Goal: Book appointment/travel/reservation

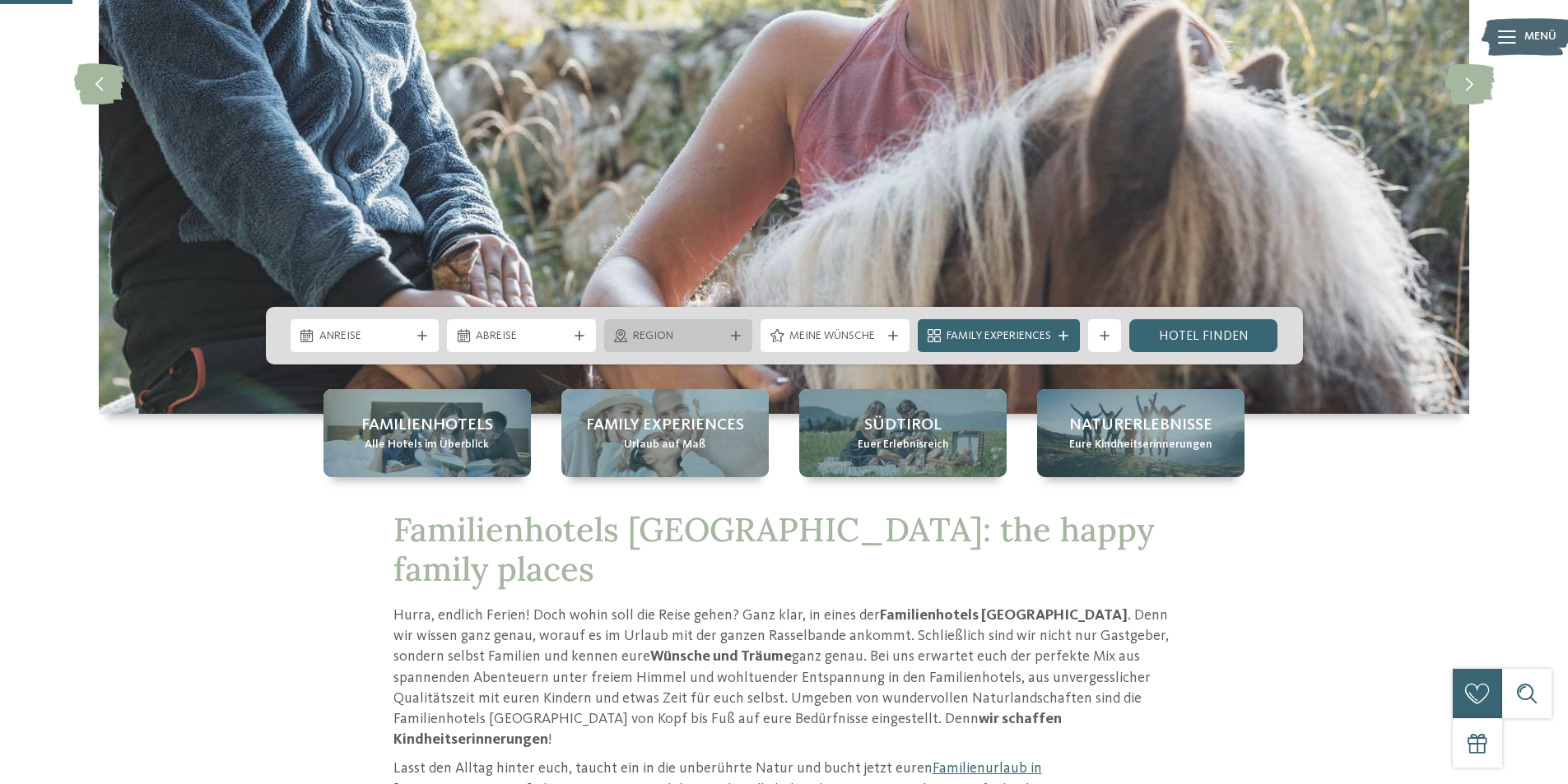
click at [712, 335] on span "Region" at bounding box center [679, 336] width 91 height 17
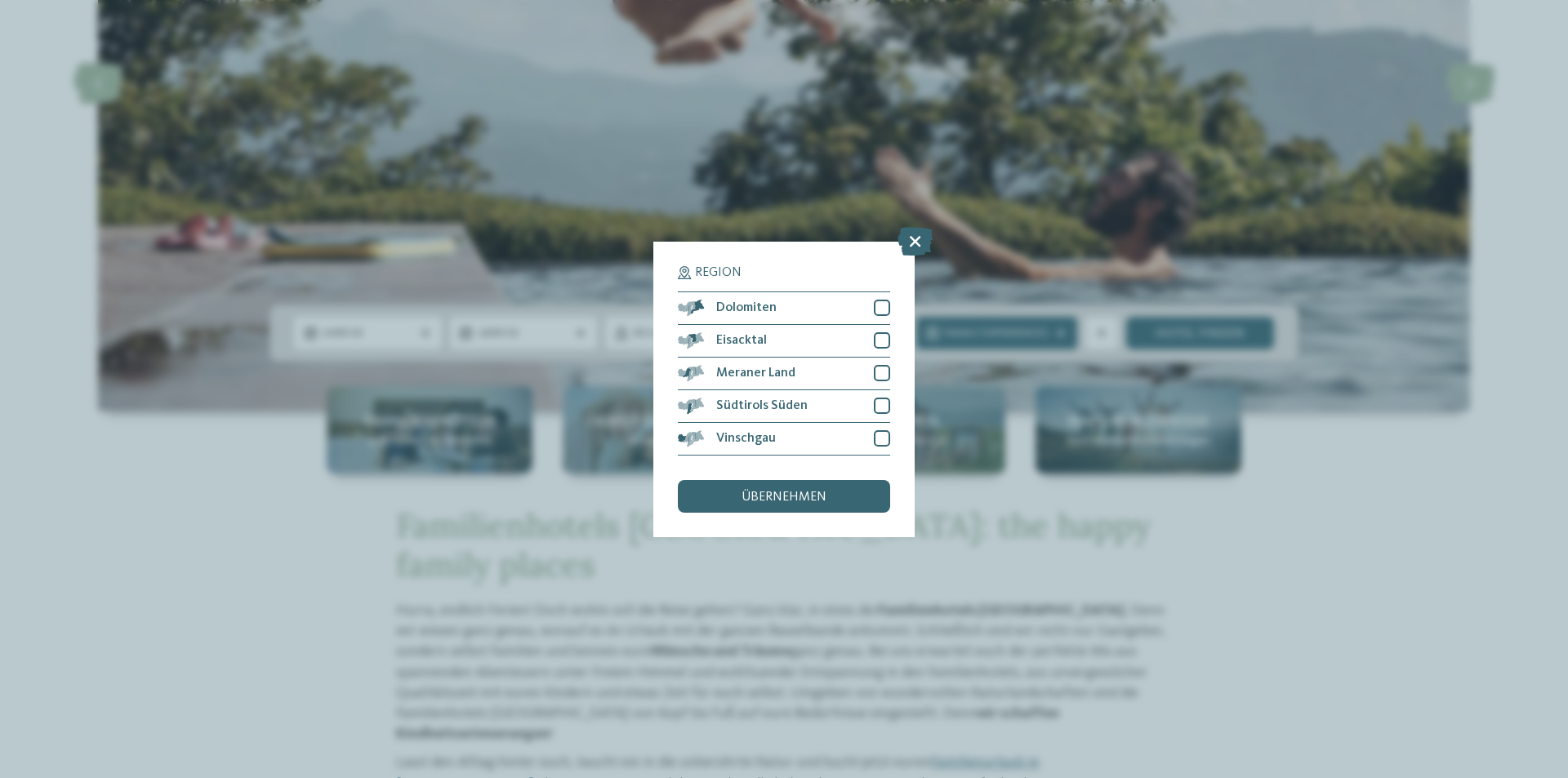
click at [912, 237] on icon at bounding box center [915, 240] width 35 height 28
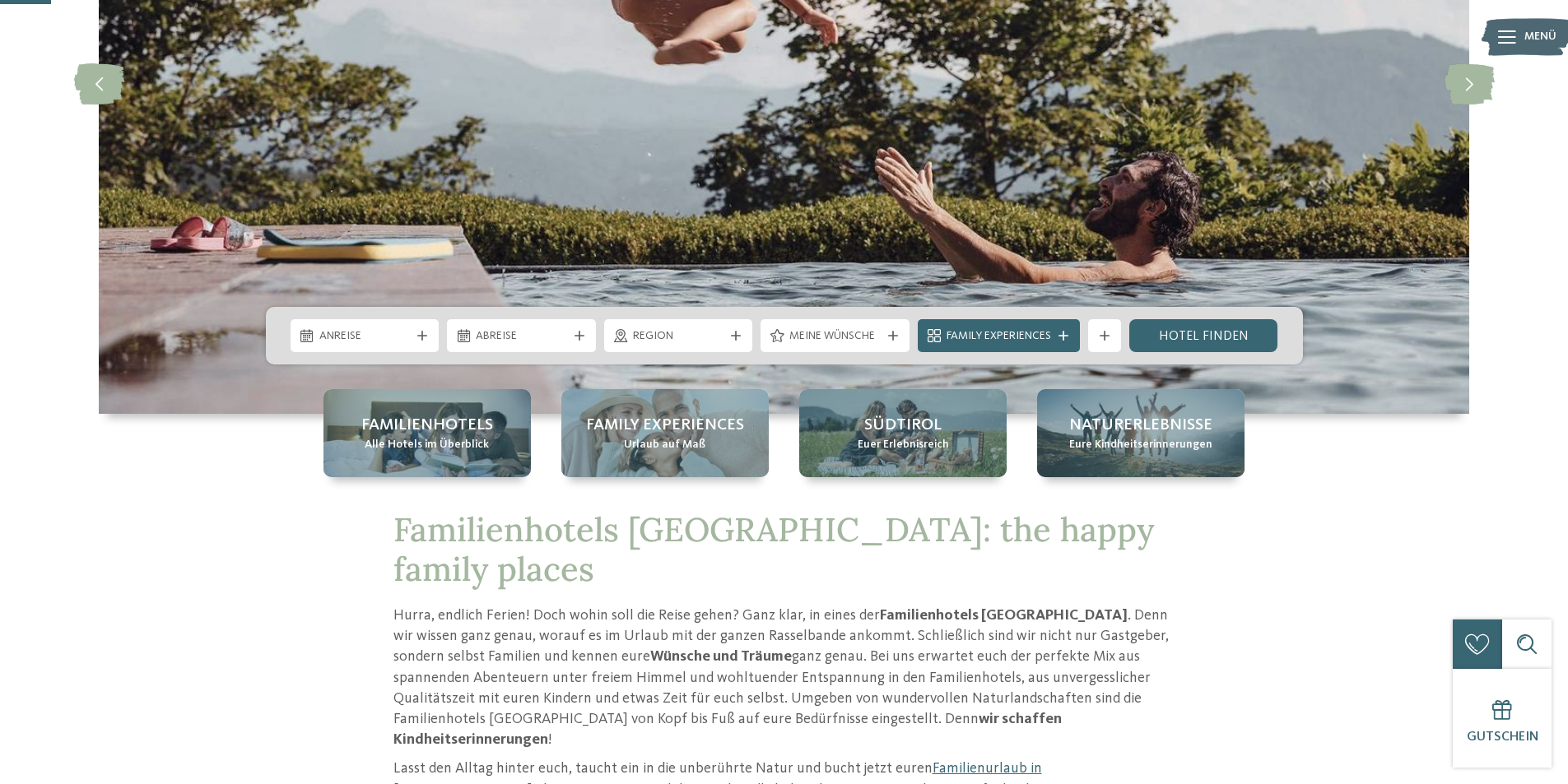
scroll to position [247, 0]
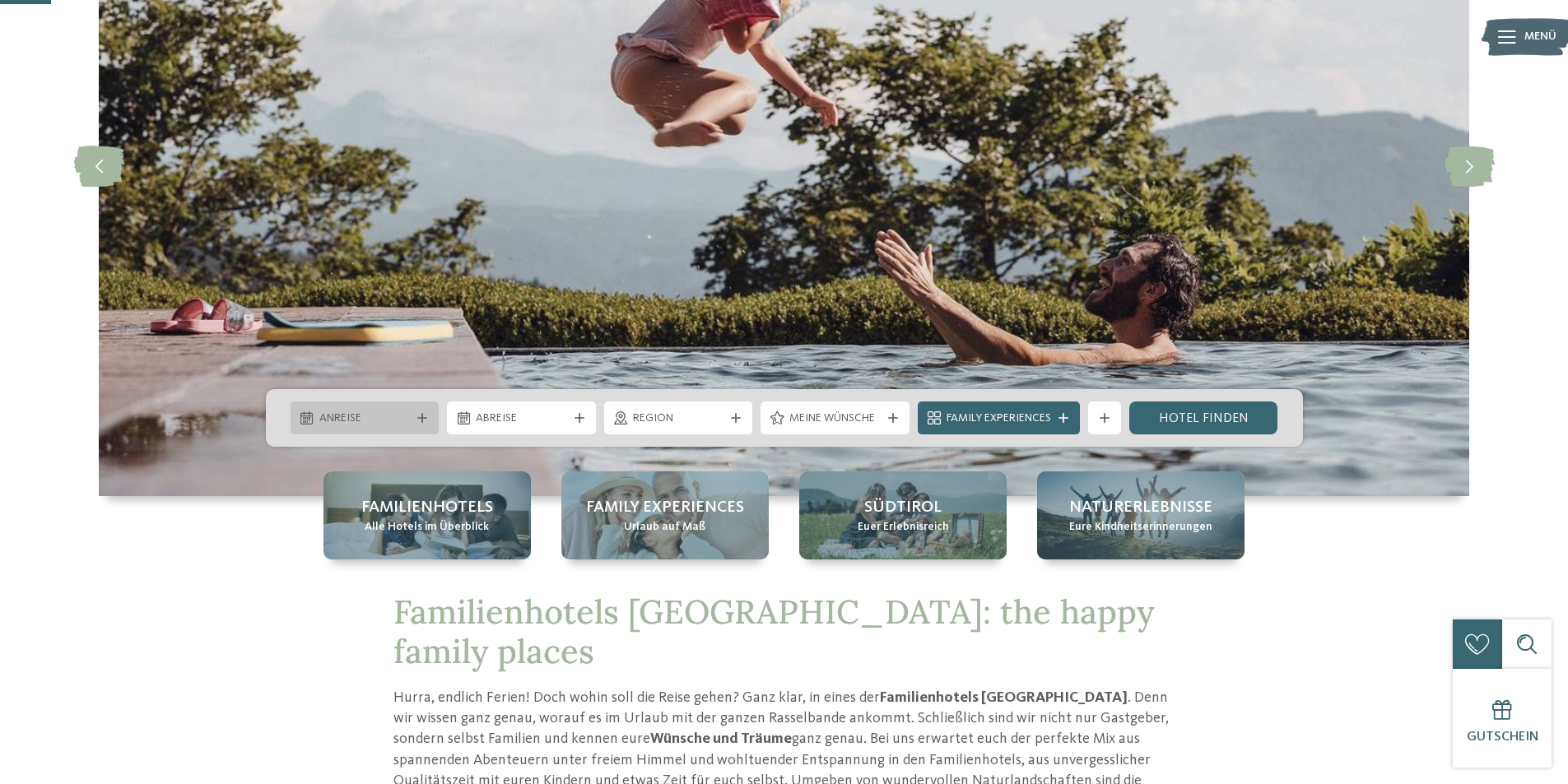
click at [385, 409] on div "Anreise" at bounding box center [365, 417] width 99 height 18
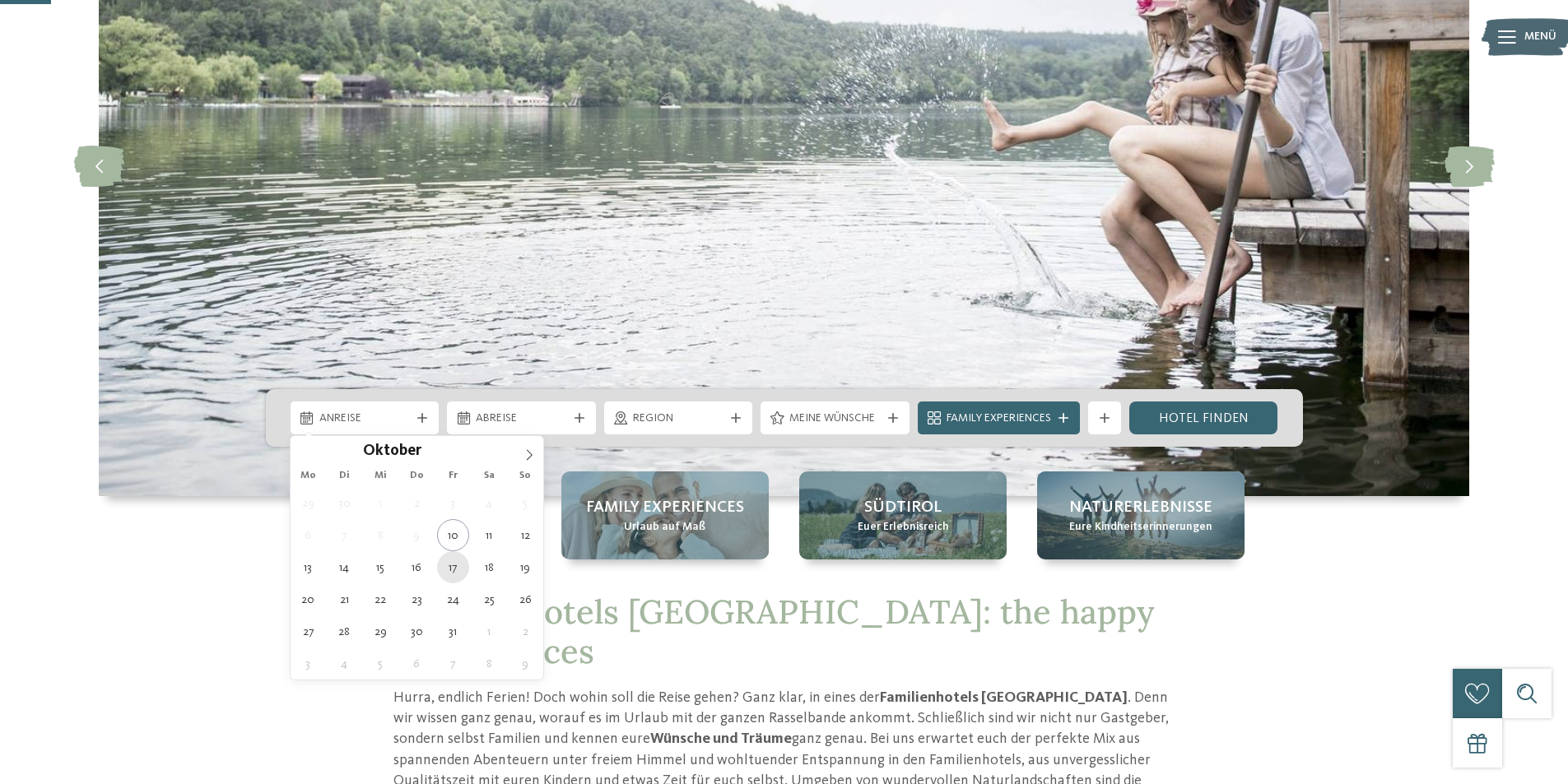
type div "[DATE]"
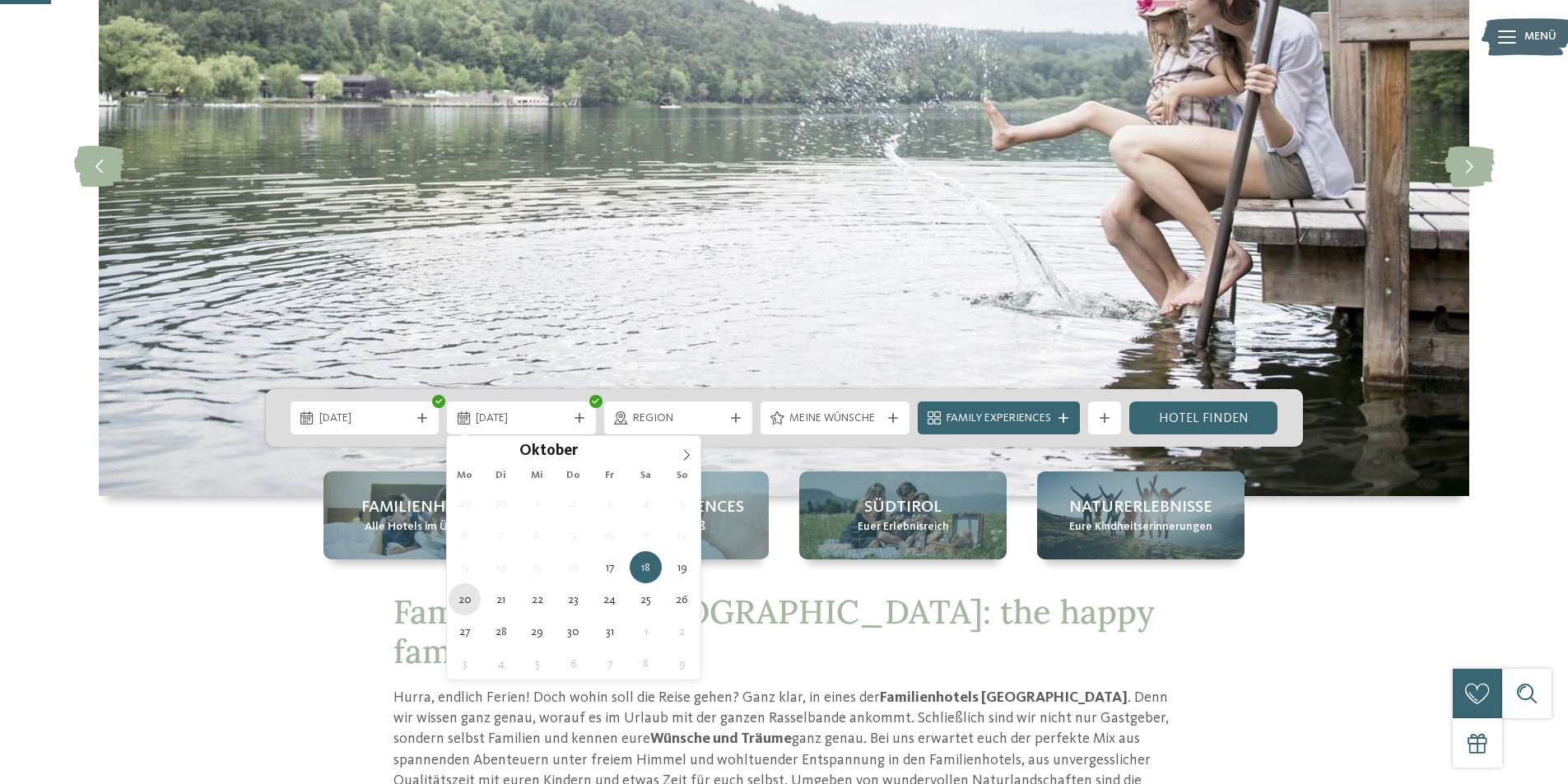
type div "[DATE]"
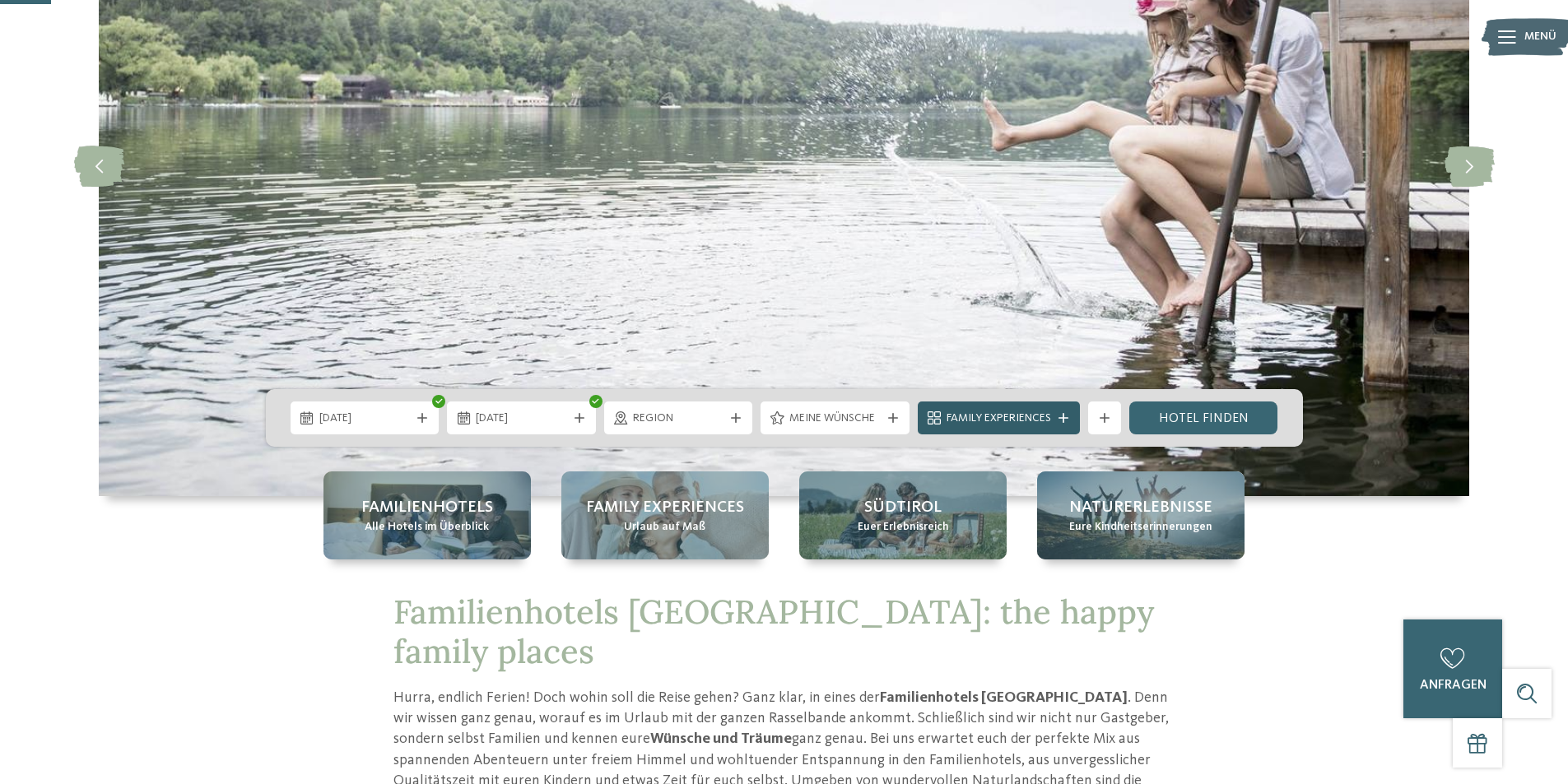
click at [1057, 415] on div at bounding box center [1063, 418] width 17 height 10
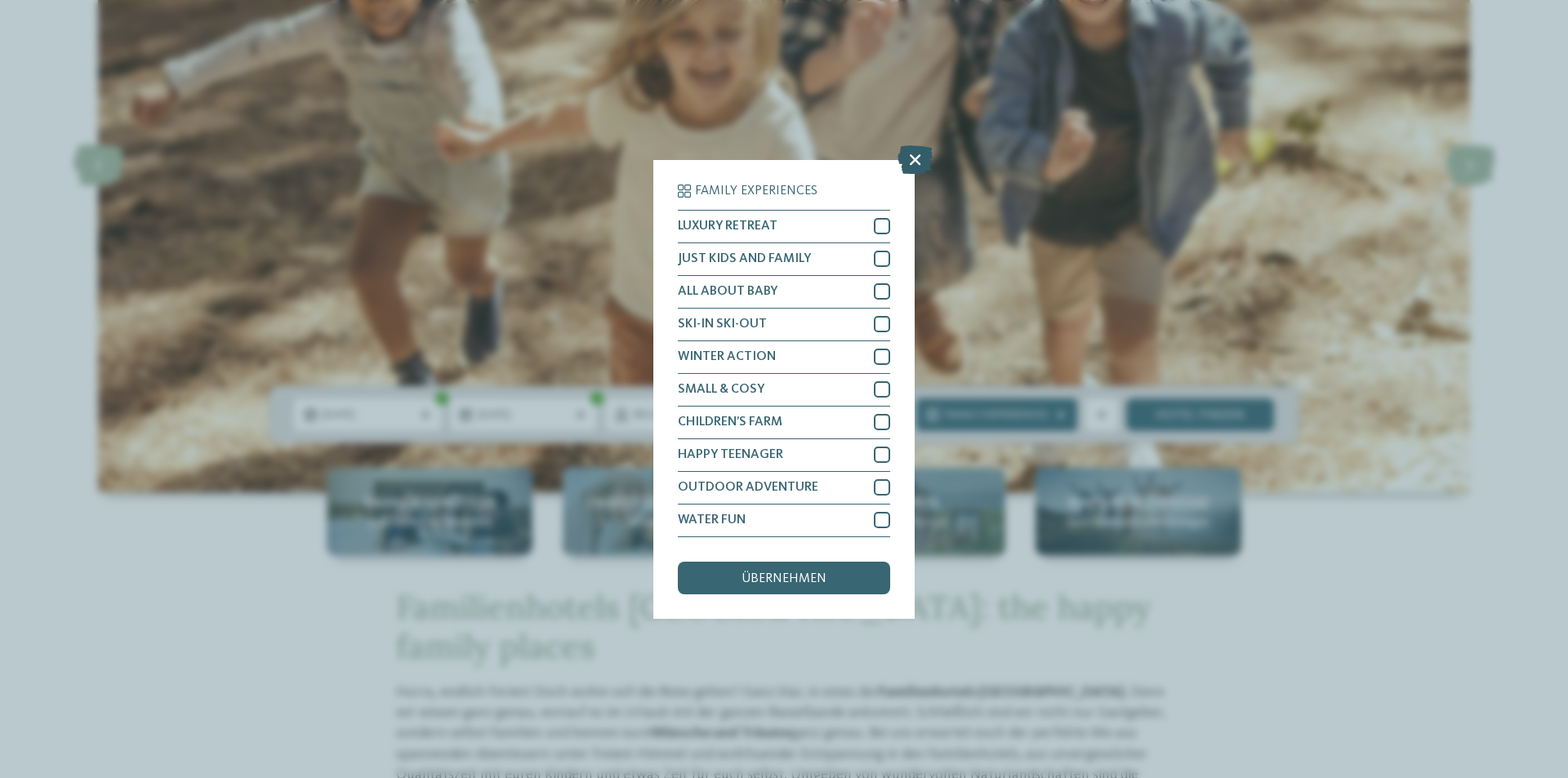
click at [917, 158] on icon at bounding box center [915, 159] width 35 height 28
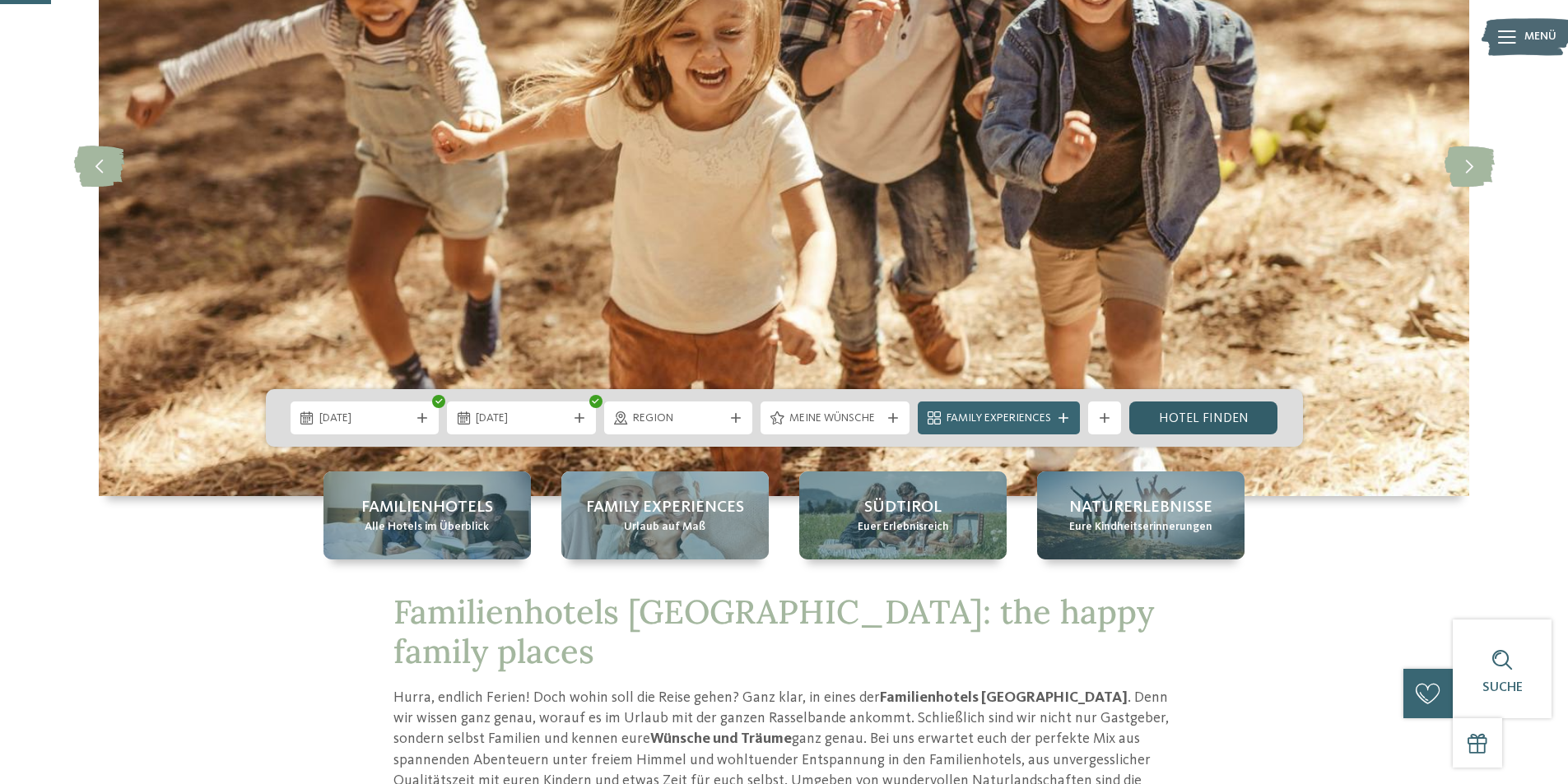
click at [1193, 421] on link "Hotel finden" at bounding box center [1203, 417] width 149 height 33
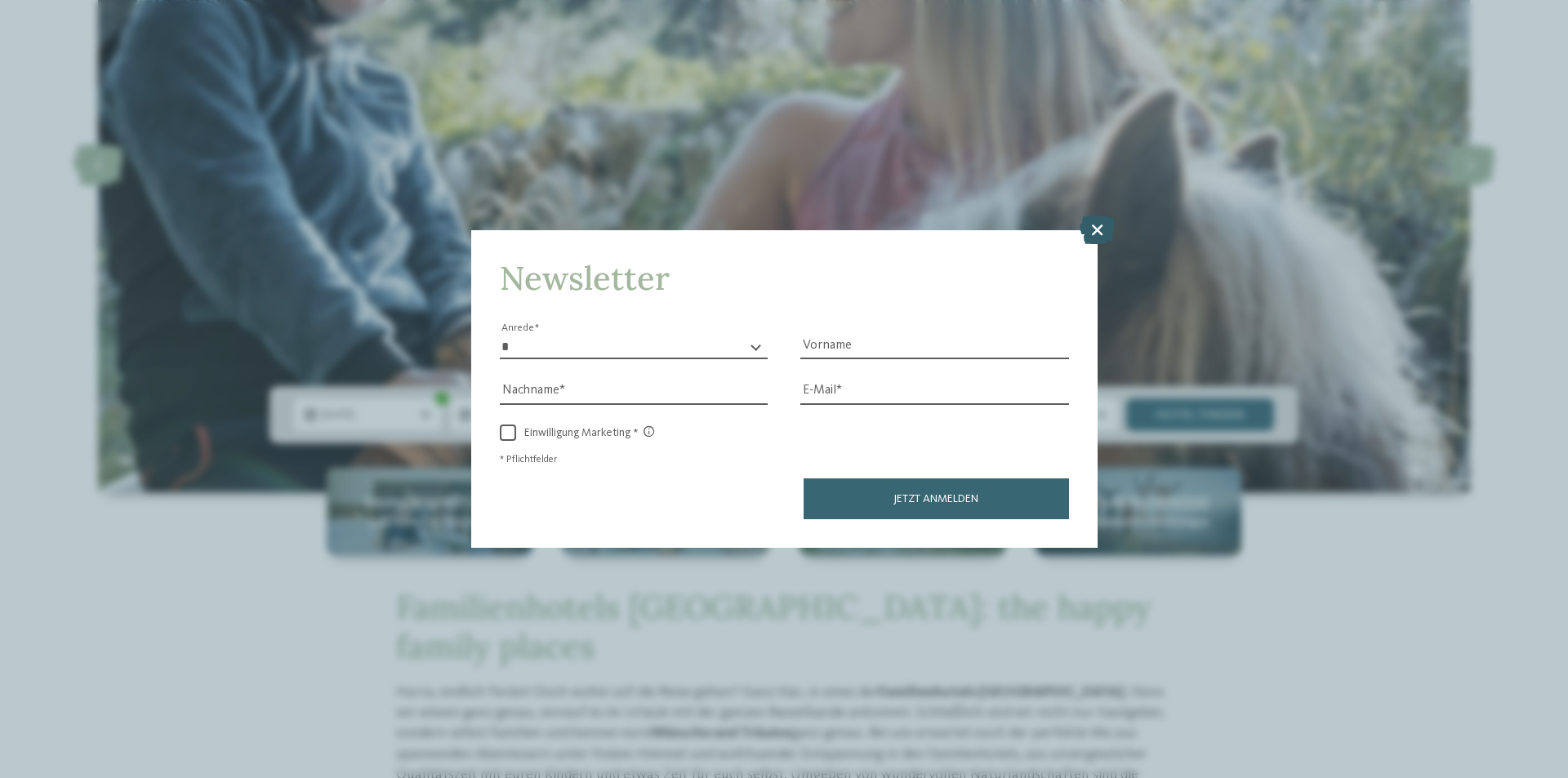
click at [1094, 225] on icon at bounding box center [1097, 230] width 35 height 28
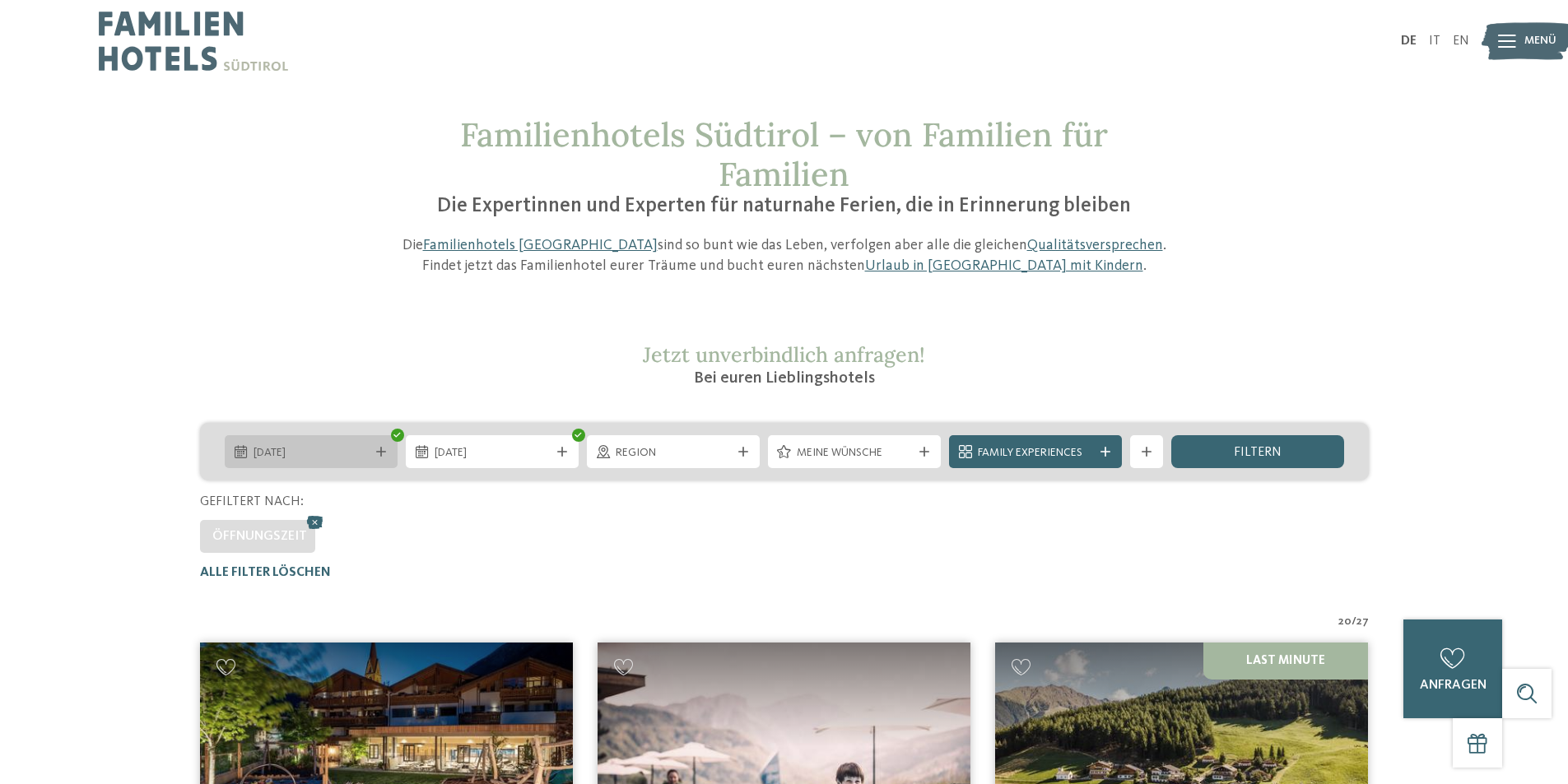
click at [357, 438] on div "[DATE]" at bounding box center [310, 451] width 173 height 33
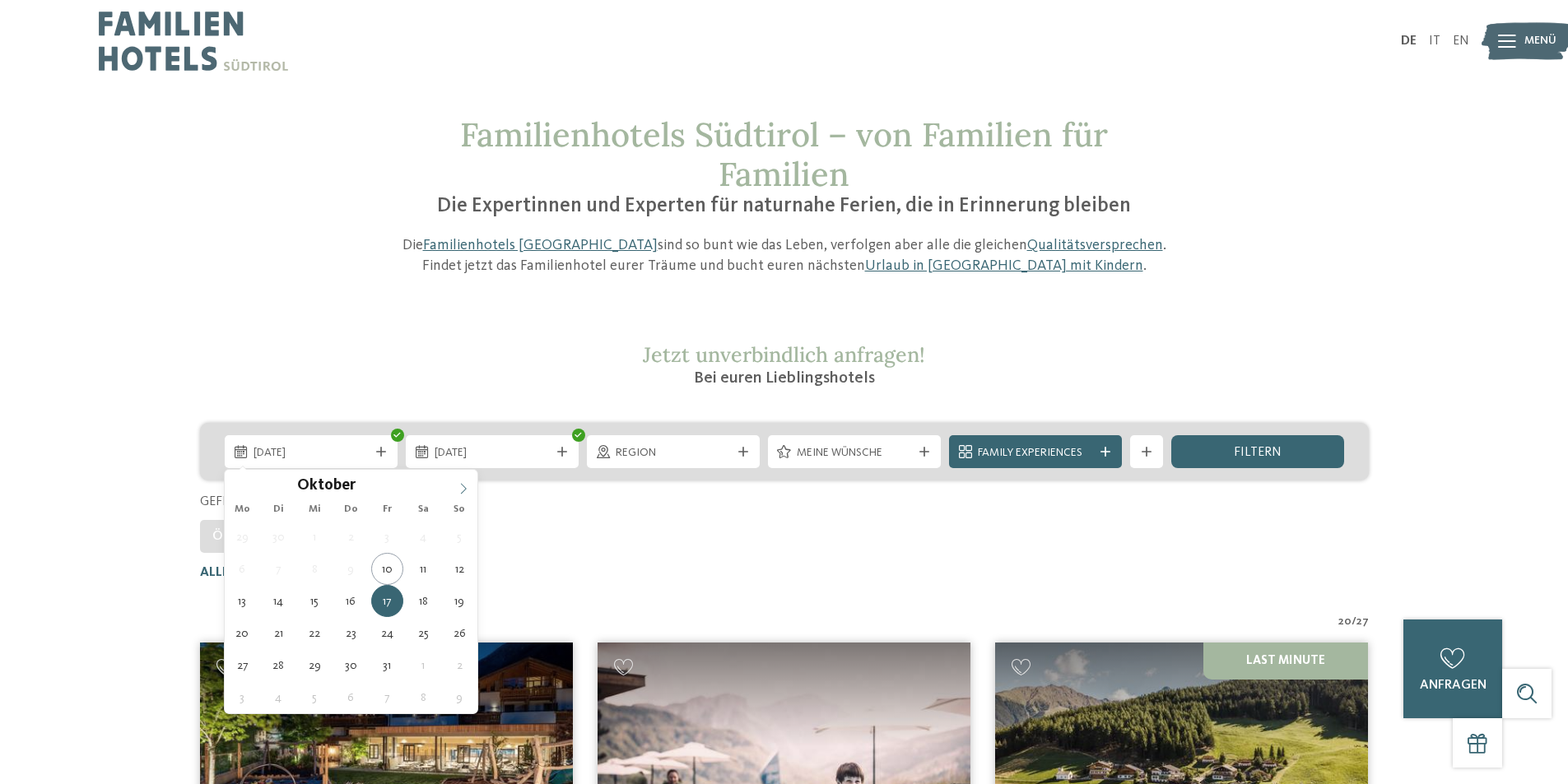
click at [465, 483] on icon at bounding box center [464, 489] width 12 height 12
type div "14.11.2025"
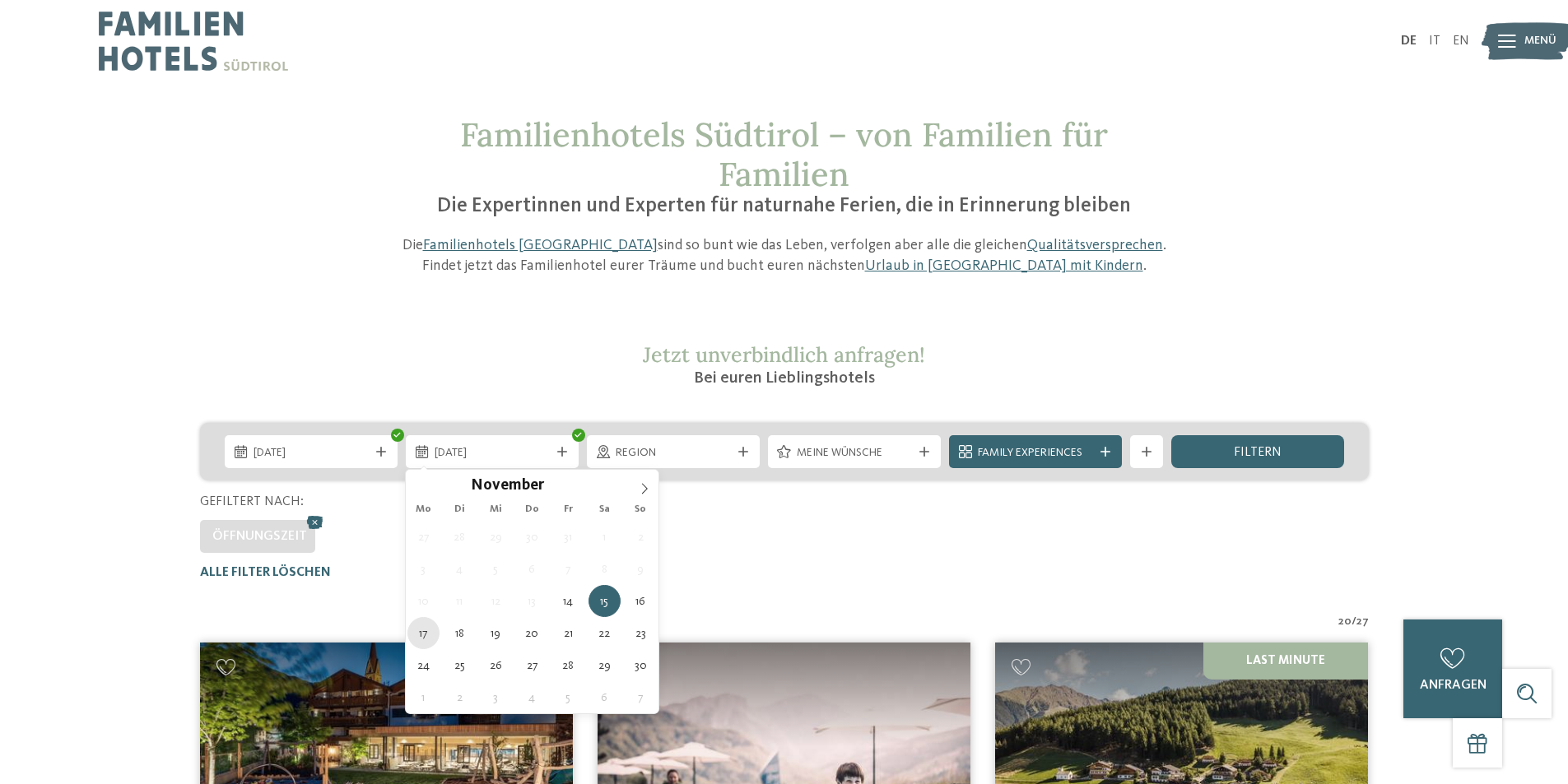
type div "17.11.2025"
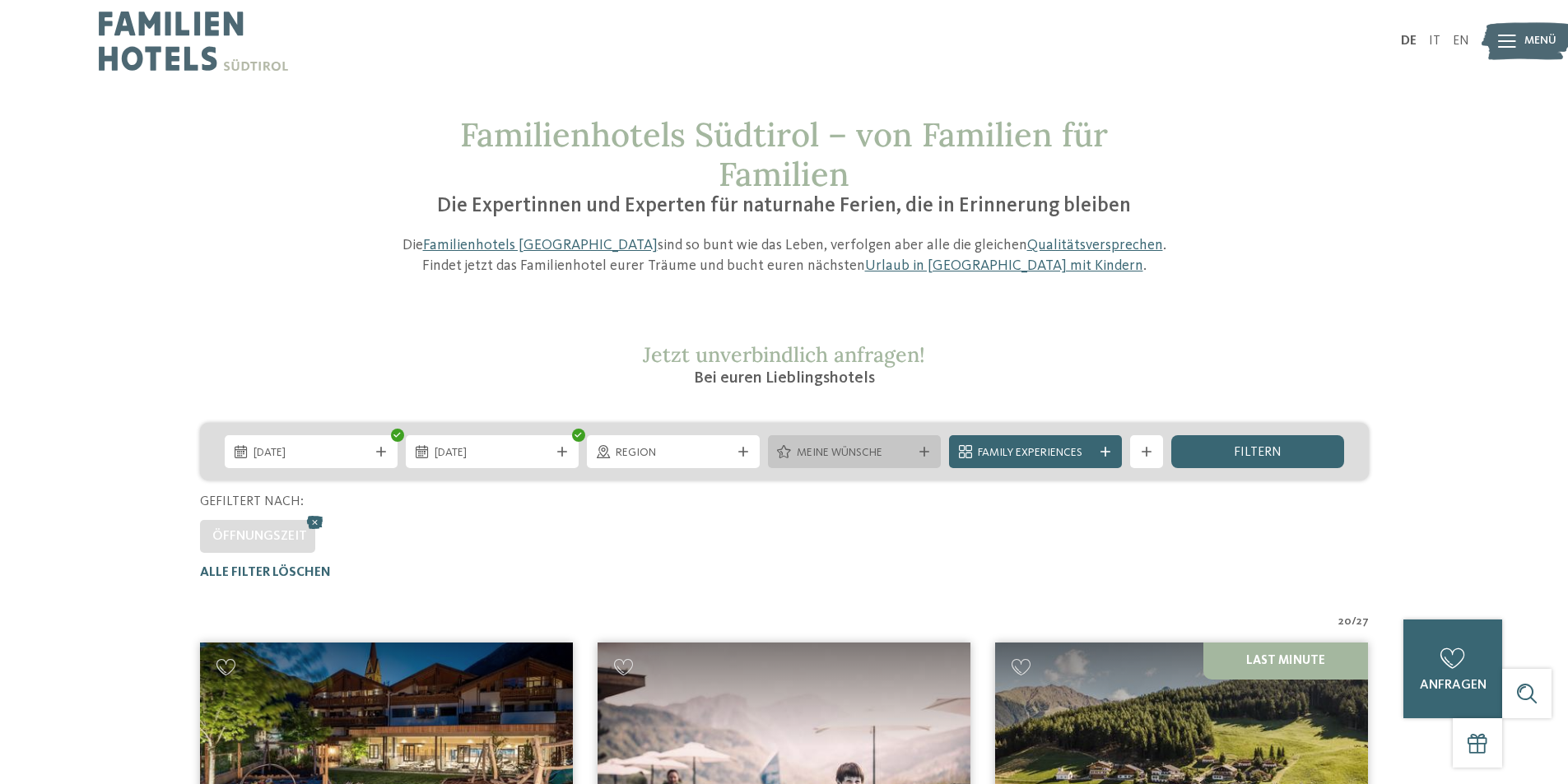
click at [910, 449] on span "Meine Wünsche" at bounding box center [854, 454] width 115 height 17
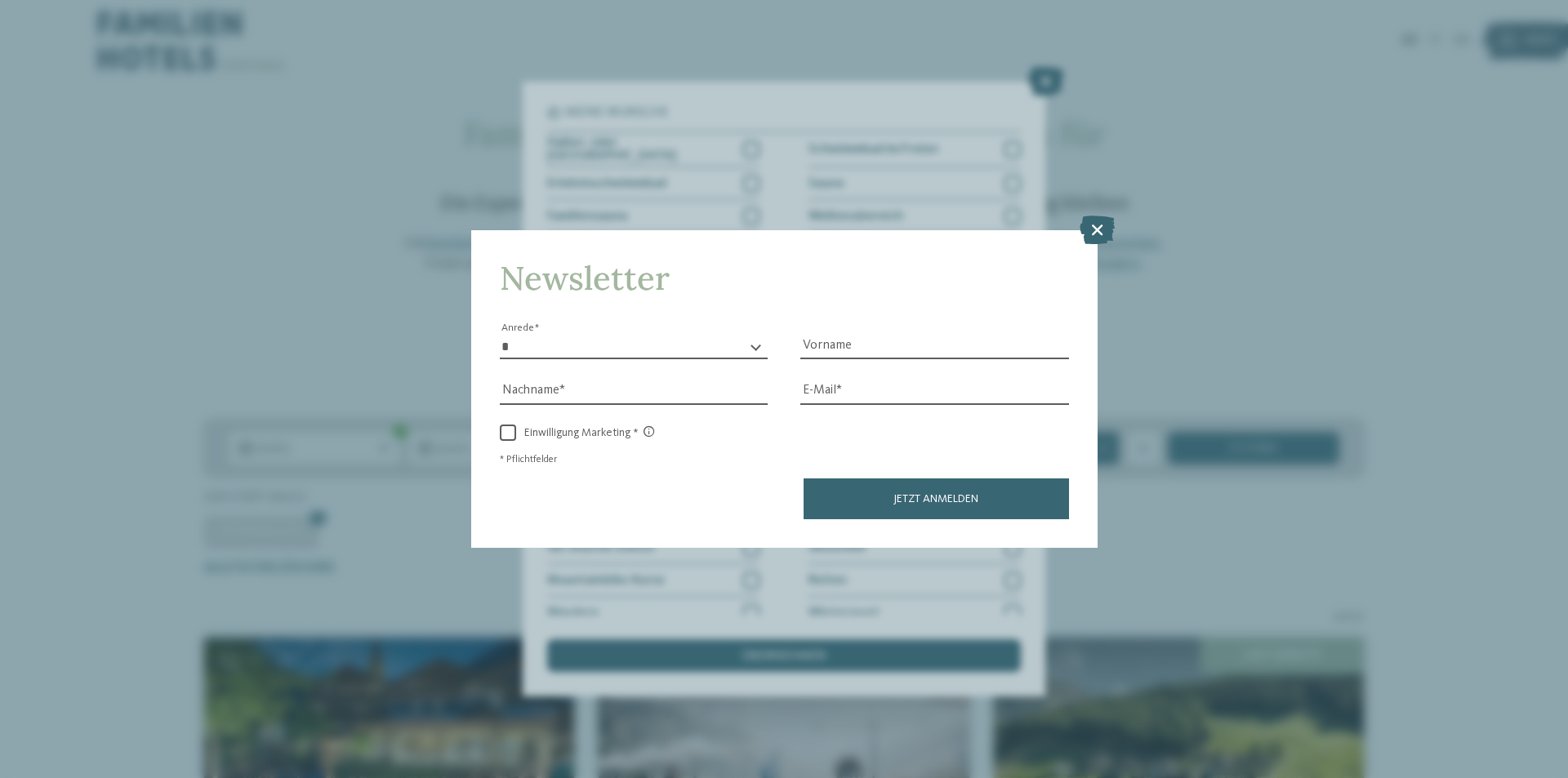
click at [1098, 228] on icon at bounding box center [1097, 230] width 35 height 28
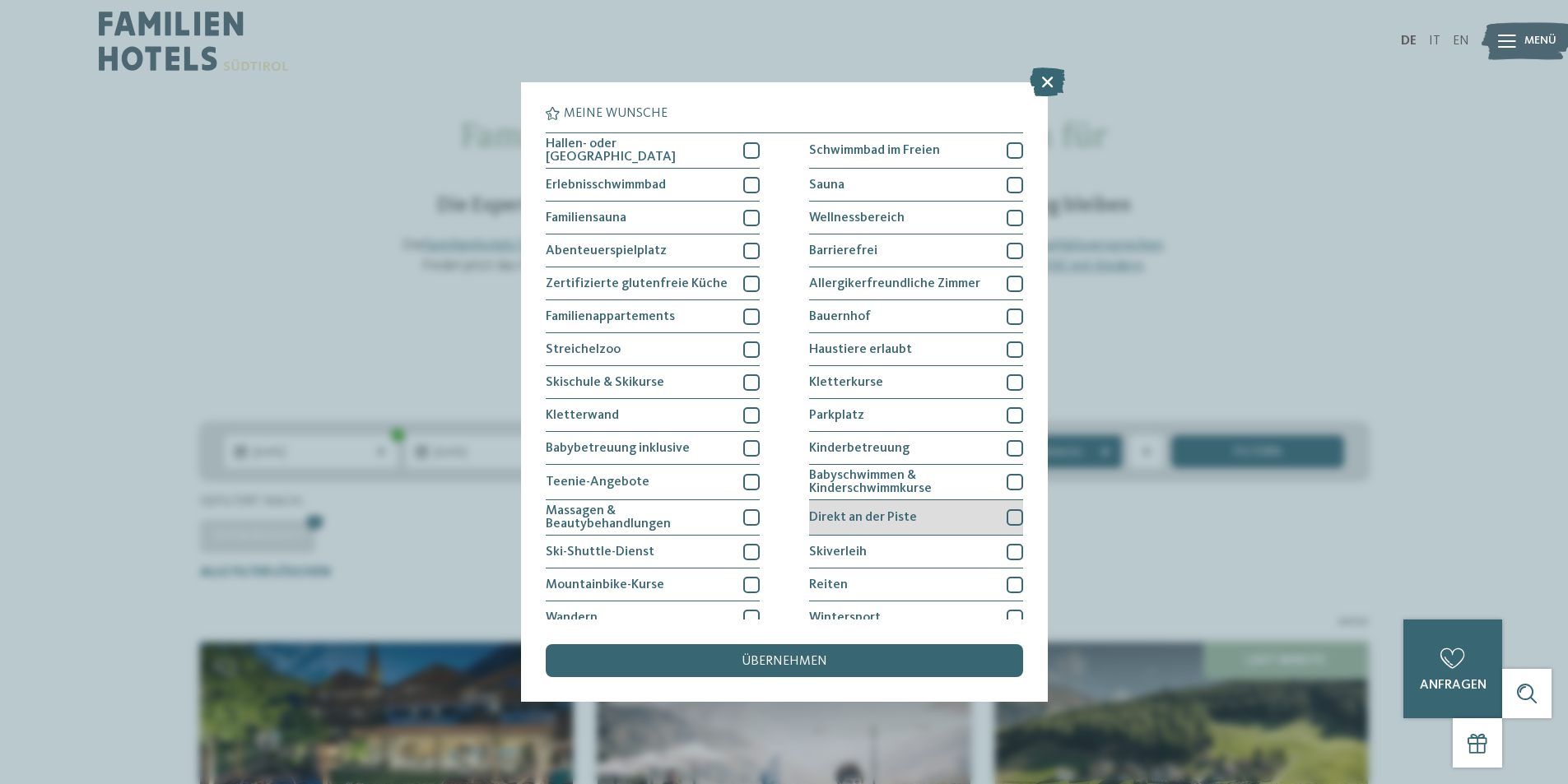
scroll to position [78, 0]
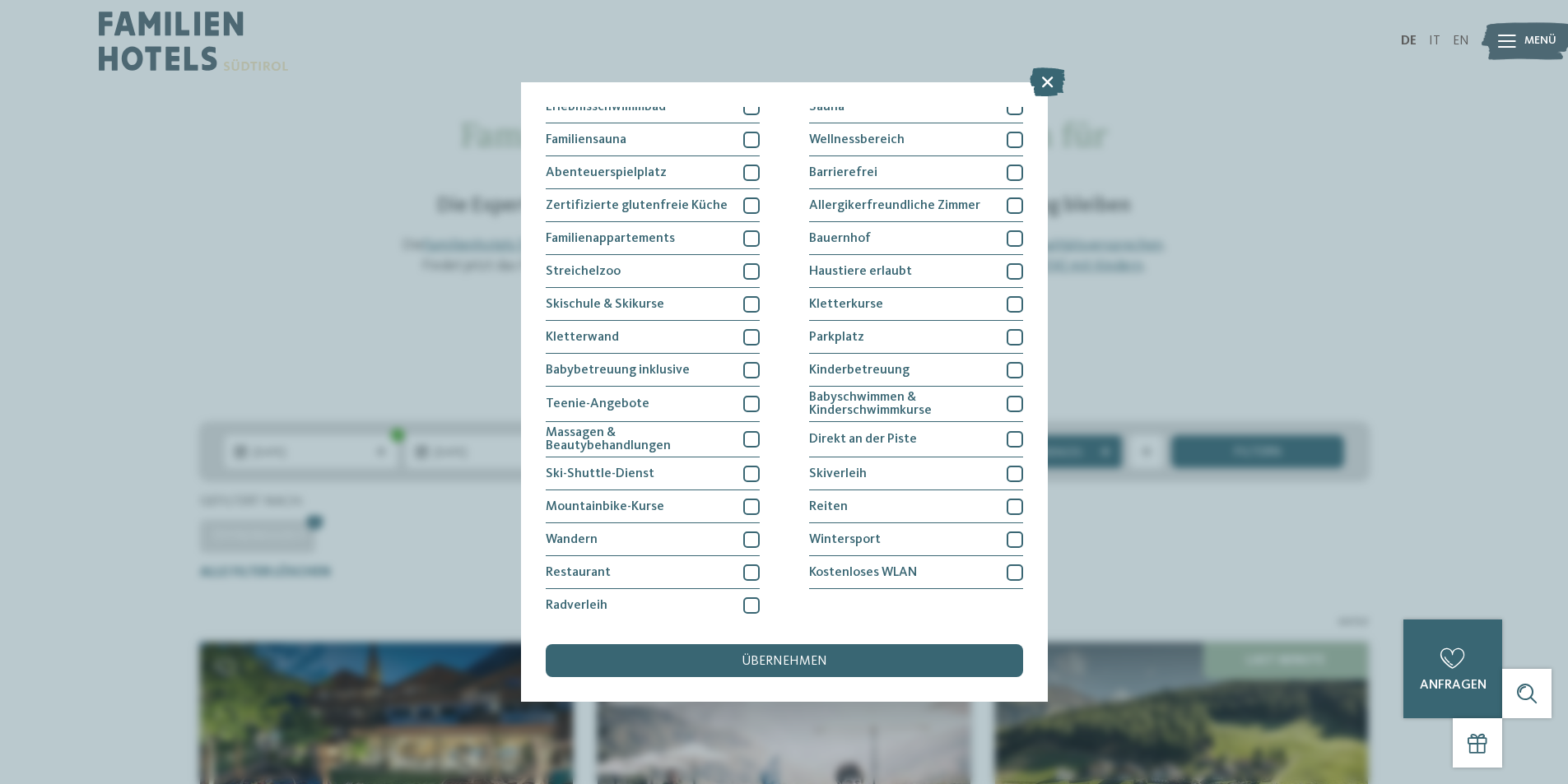
click at [1057, 79] on div "DE IT EN Menü" at bounding box center [1126, 41] width 685 height 83
click at [854, 658] on div "übernehmen" at bounding box center [784, 660] width 477 height 33
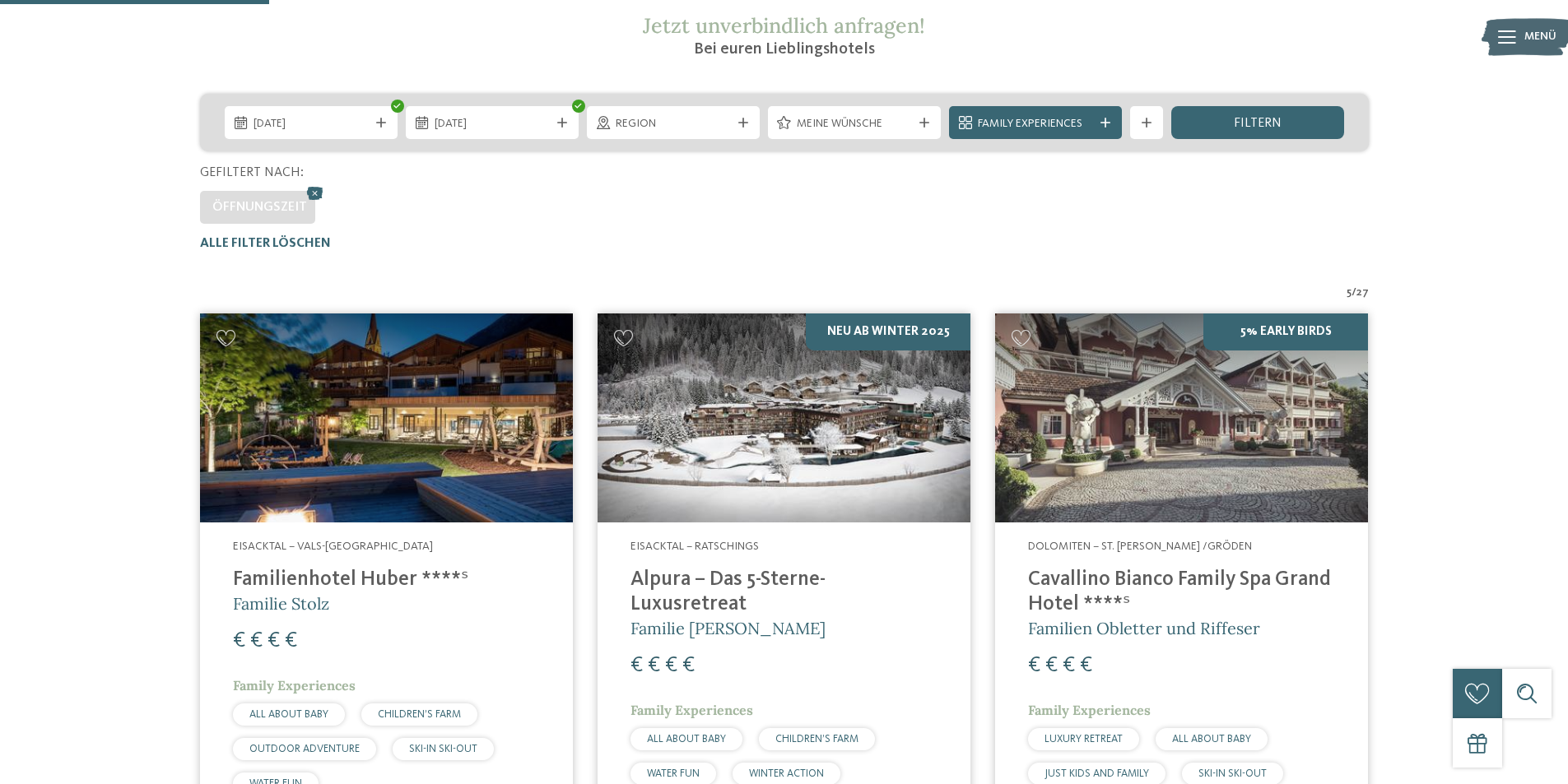
scroll to position [411, 0]
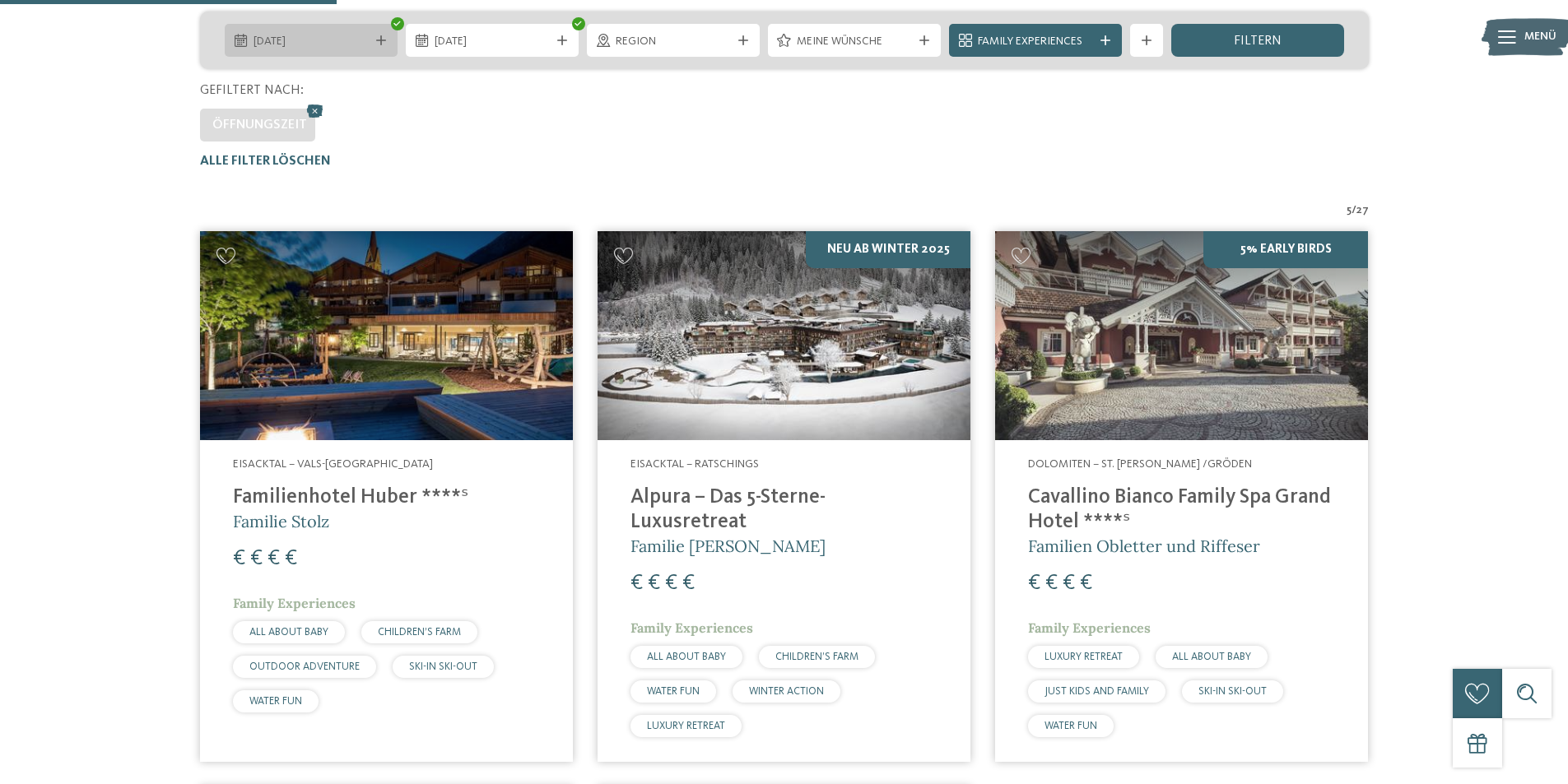
click at [366, 43] on span "14.11.2025" at bounding box center [311, 42] width 115 height 17
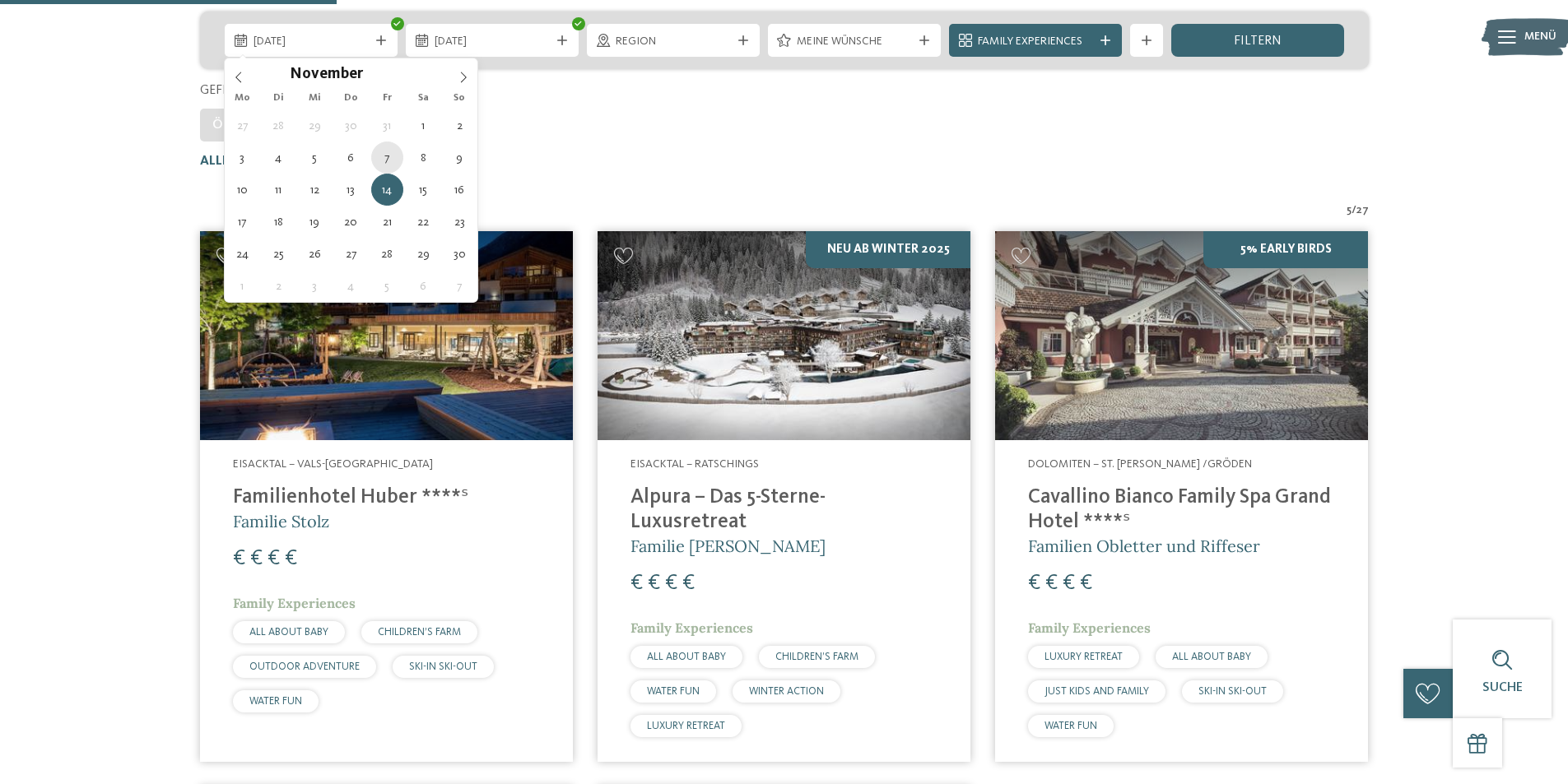
type div "07.11.2025"
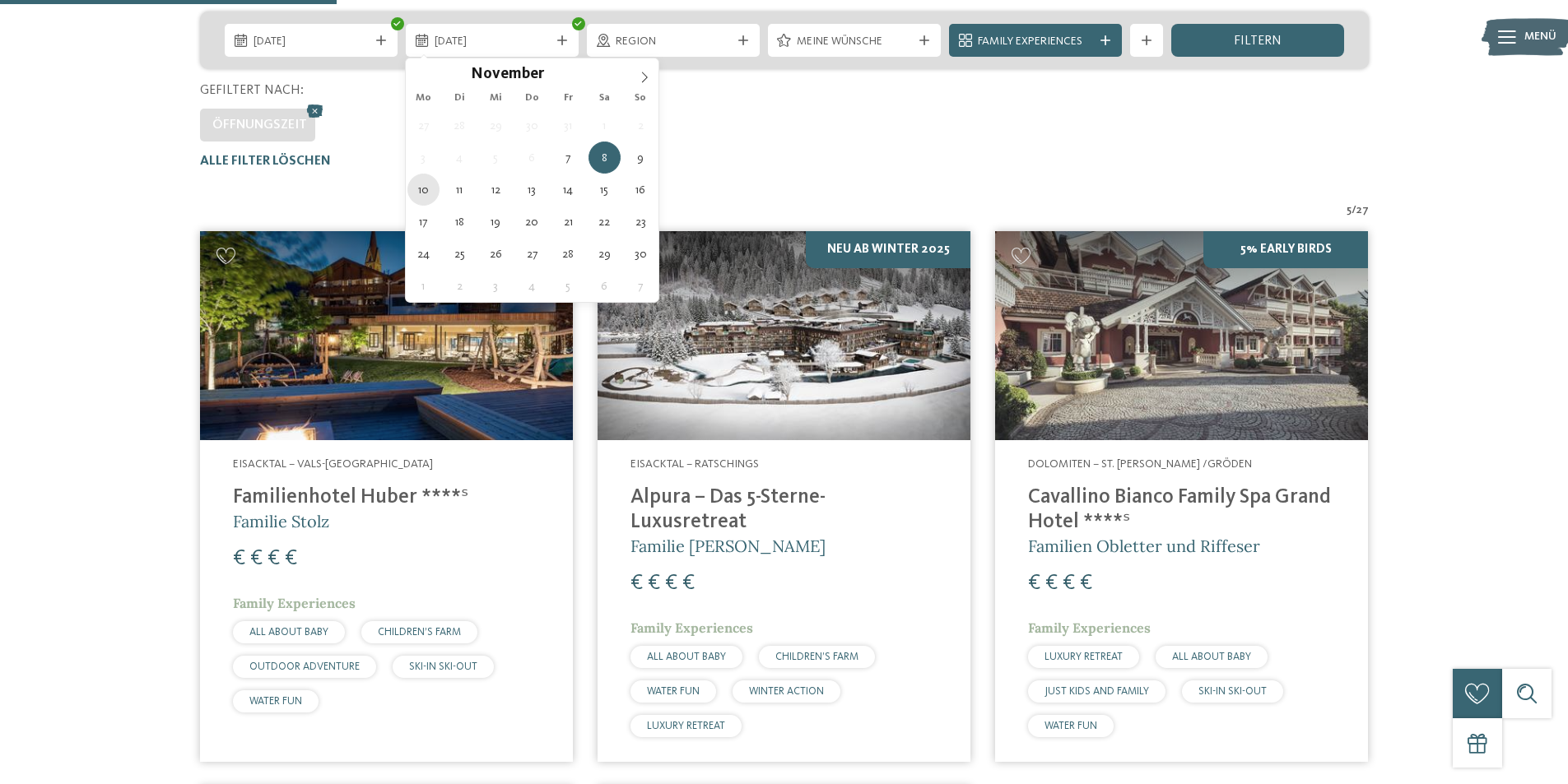
type div "10.11.2025"
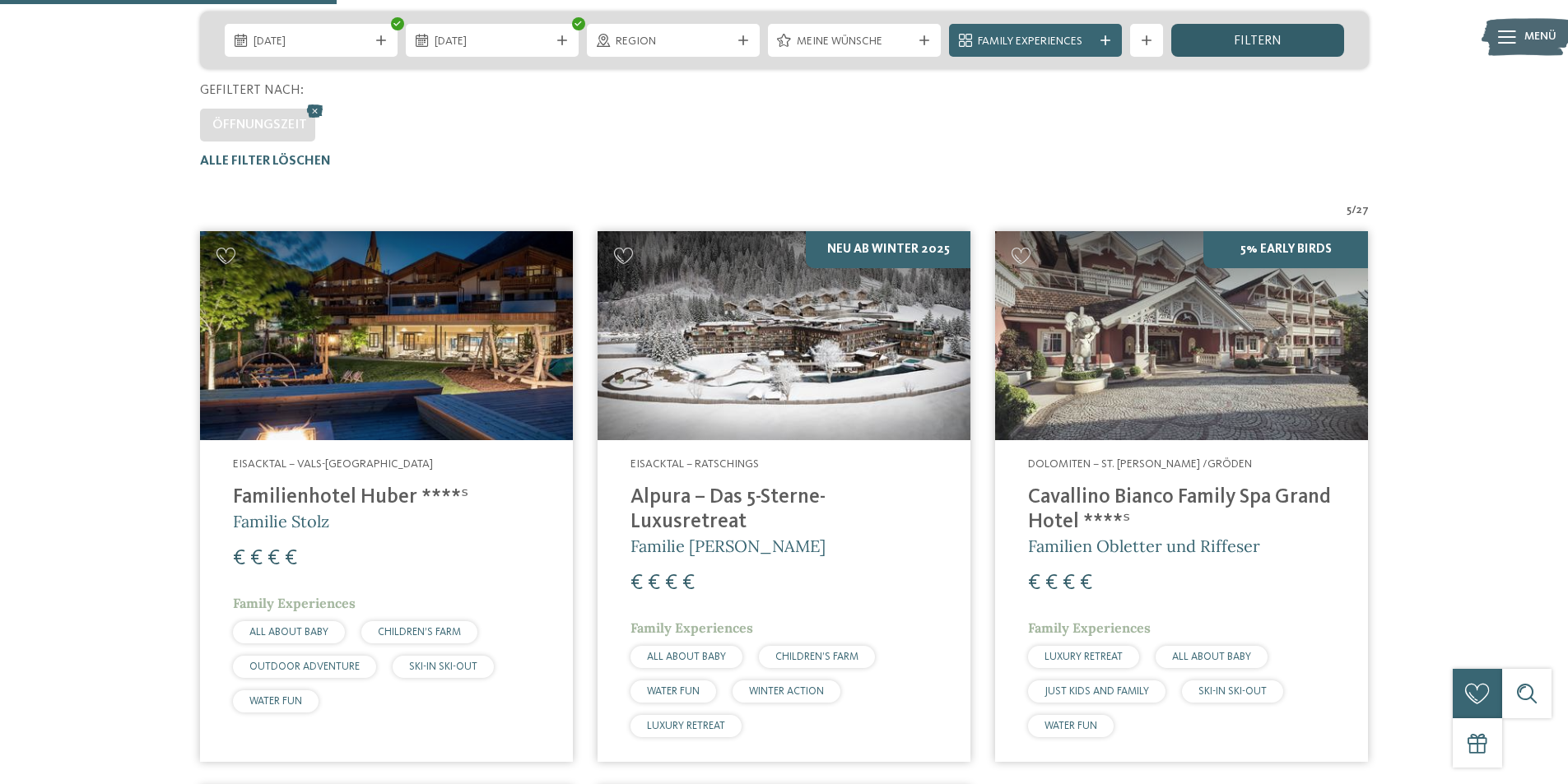
click at [1273, 46] on span "filtern" at bounding box center [1257, 41] width 48 height 13
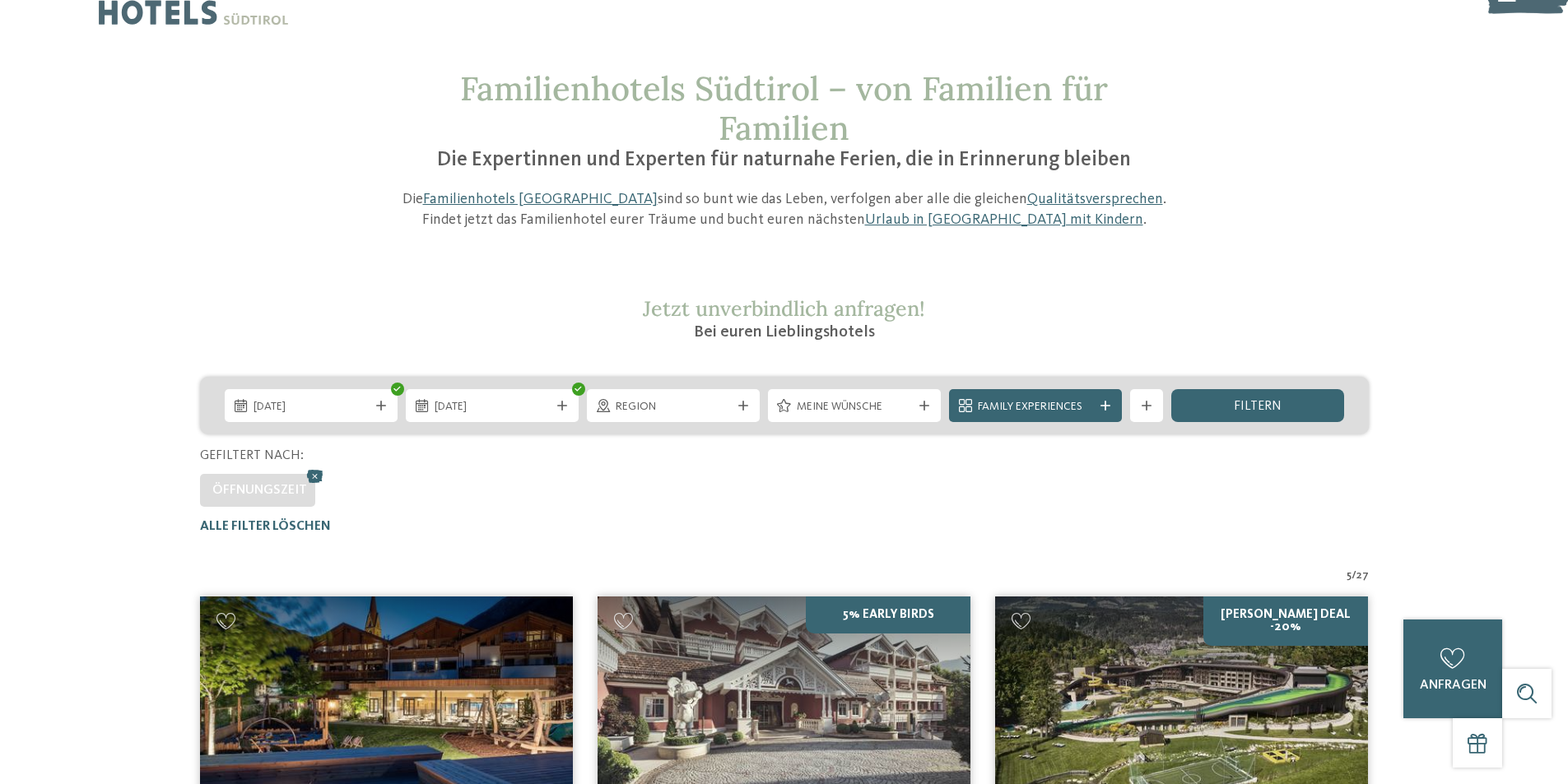
scroll to position [0, 0]
